Goal: Information Seeking & Learning: Learn about a topic

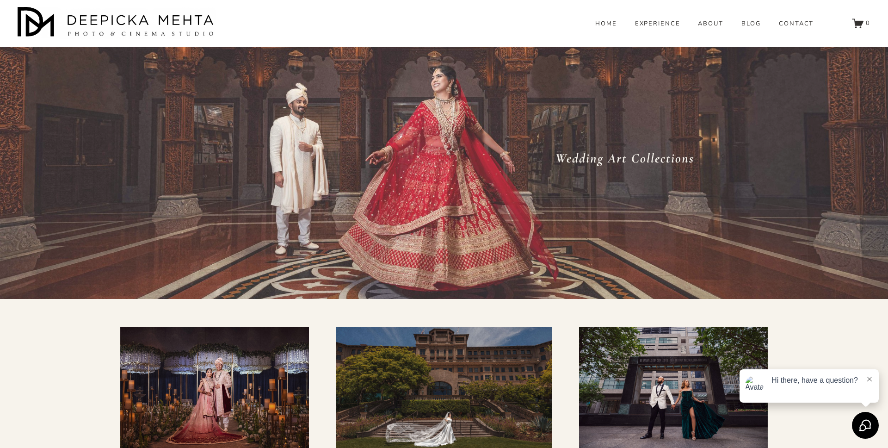
click at [611, 28] on link "HOME" at bounding box center [606, 24] width 22 height 8
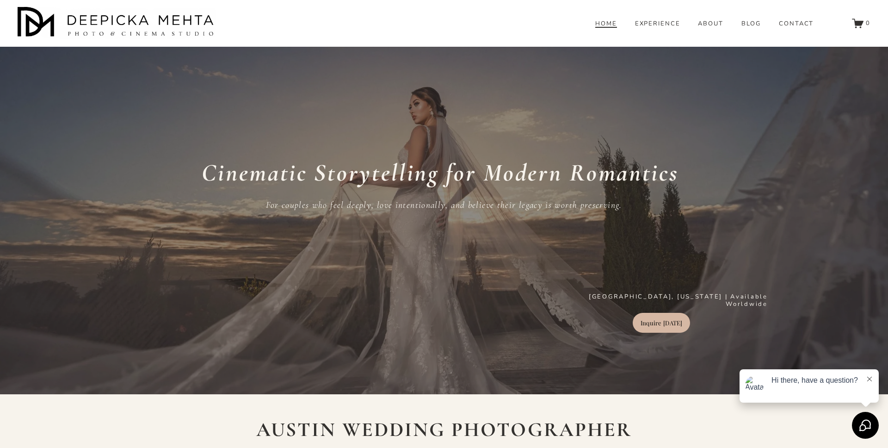
click at [870, 377] on icon at bounding box center [869, 378] width 5 height 5
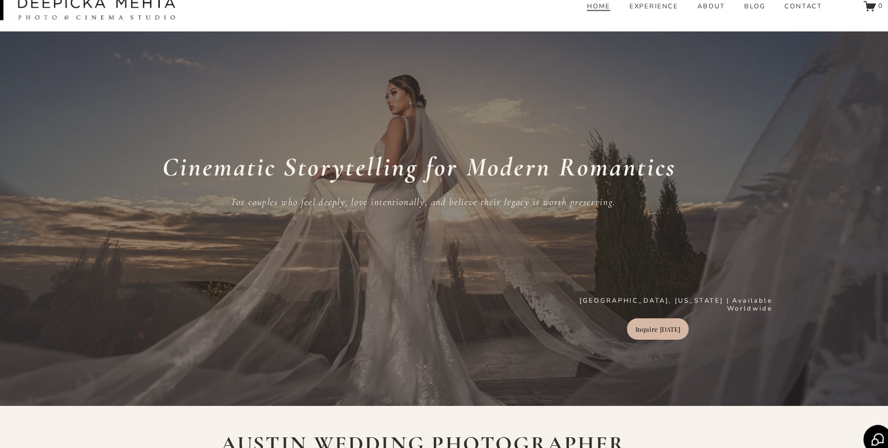
click at [706, 64] on div "Cinematic Storytelling for Modern Romantics For couples who feel deeply, love i…" at bounding box center [444, 224] width 888 height 339
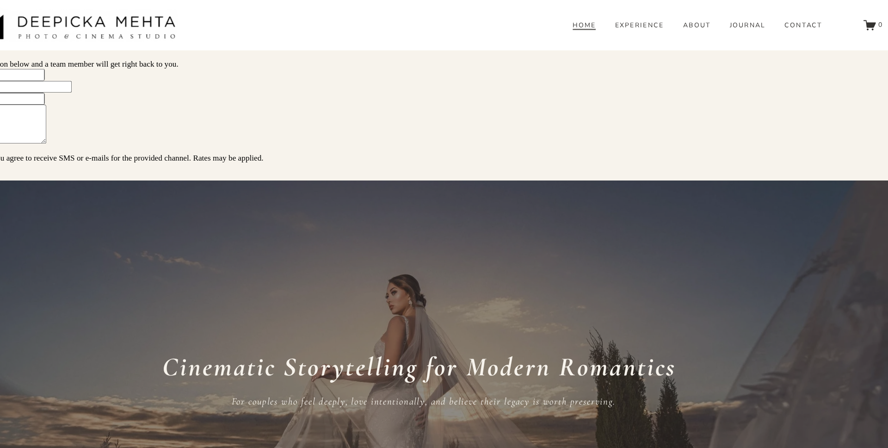
click at [533, 37] on div "HOME EXPERIENCE ABOUT JOURNAL WEDDINGS" at bounding box center [416, 23] width 796 height 32
click at [602, 28] on link "HOME" at bounding box center [593, 24] width 22 height 8
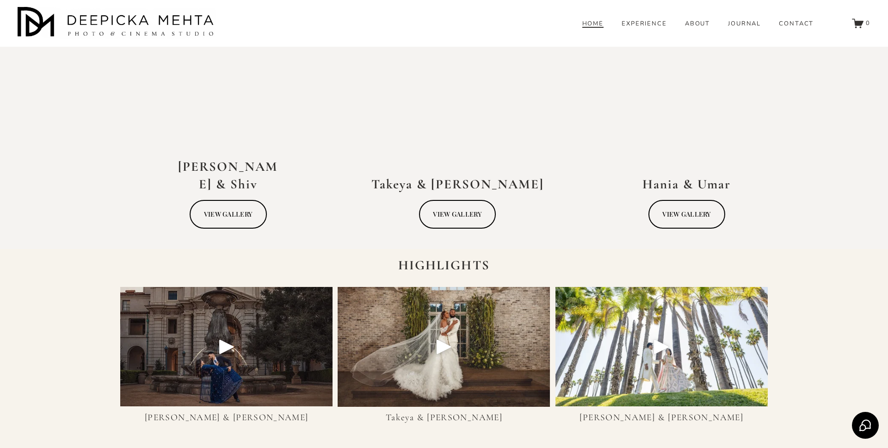
scroll to position [2146, 0]
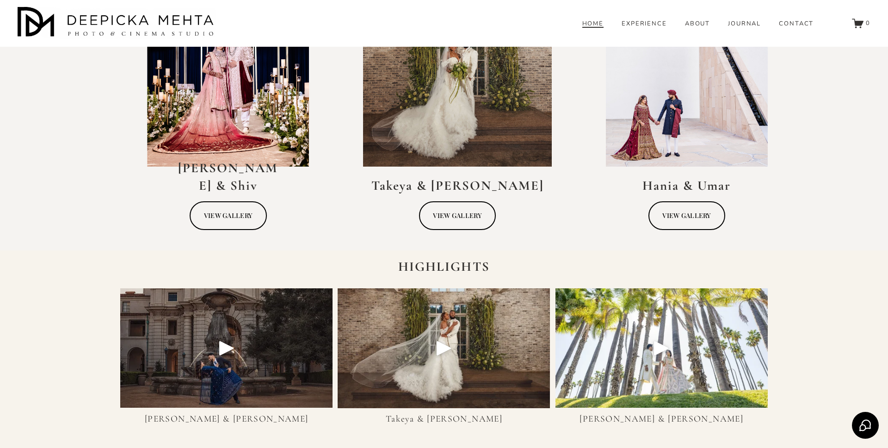
click at [216, 340] on div "Play" at bounding box center [227, 348] width 22 height 22
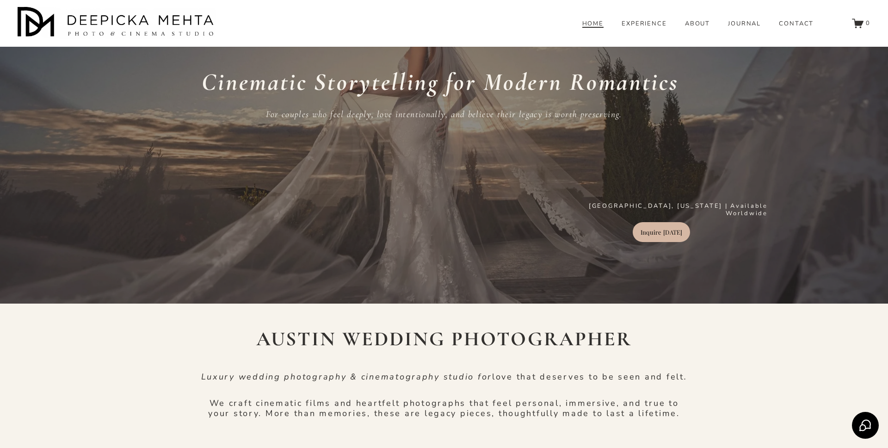
scroll to position [0, 0]
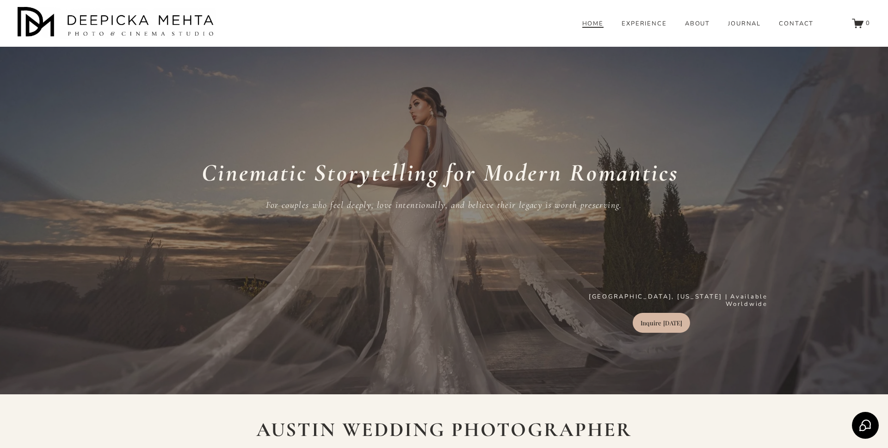
click at [643, 28] on link "EXPERIENCE" at bounding box center [645, 24] width 46 height 8
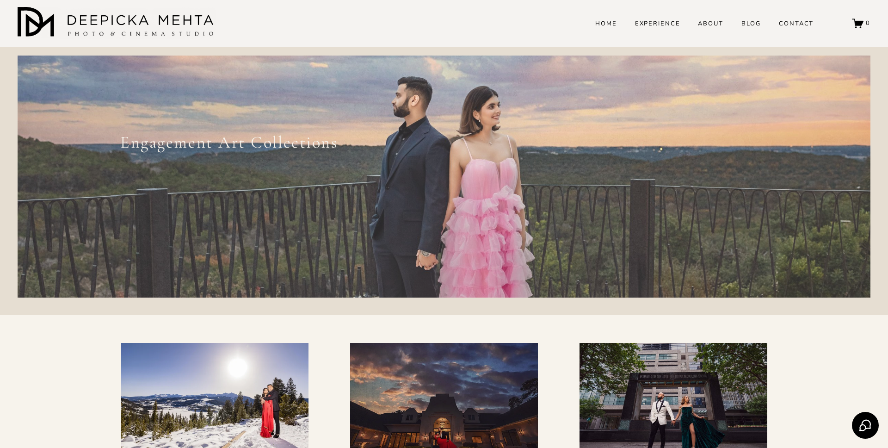
scroll to position [51, 0]
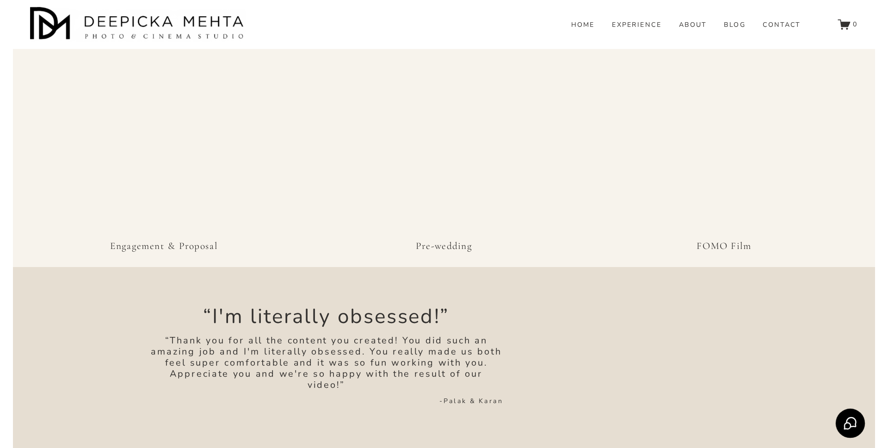
scroll to position [602, 0]
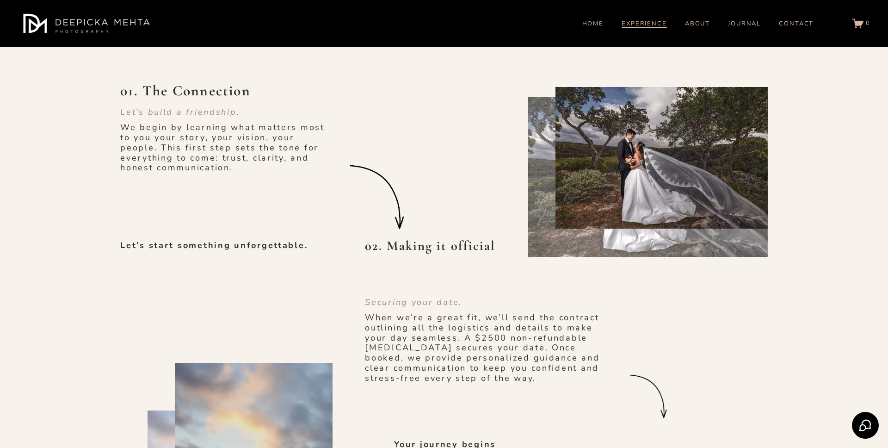
scroll to position [592, 0]
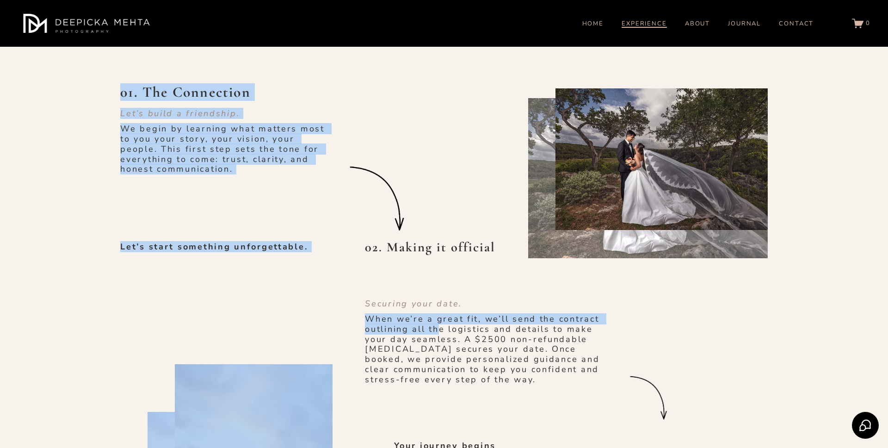
drag, startPoint x: 118, startPoint y: 94, endPoint x: 445, endPoint y: 338, distance: 407.4
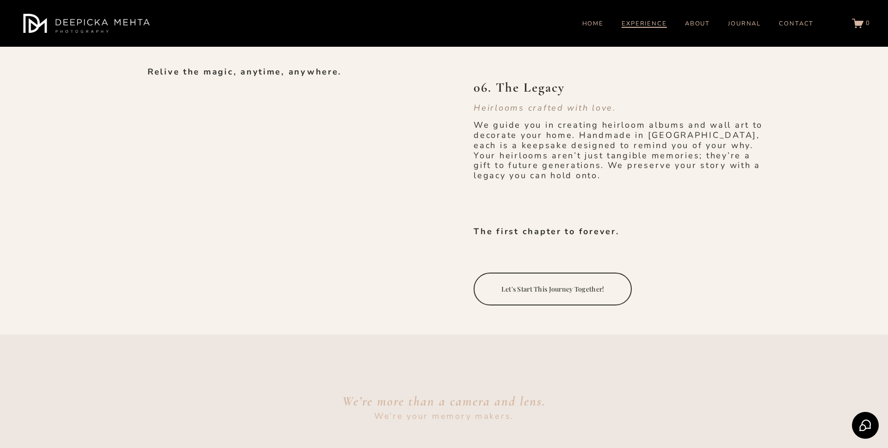
scroll to position [1623, 0]
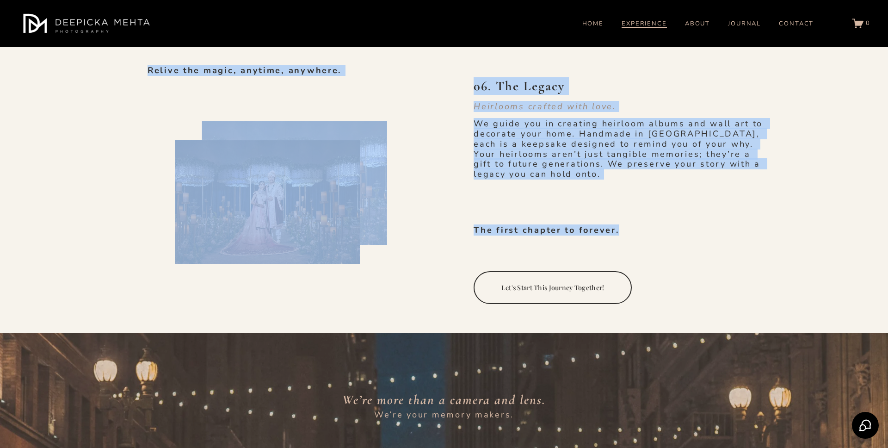
click at [624, 229] on p "The first chapter to forever." at bounding box center [580, 230] width 212 height 10
copy div "04. Lor Ipsumdolor Si ametc ad elitsedd eius tempori utla et dol magn aliqu, en…"
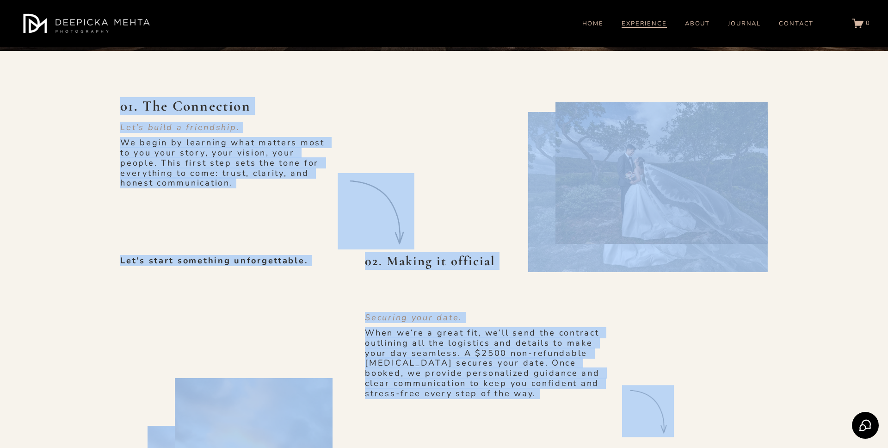
scroll to position [582, 0]
